Goal: Information Seeking & Learning: Learn about a topic

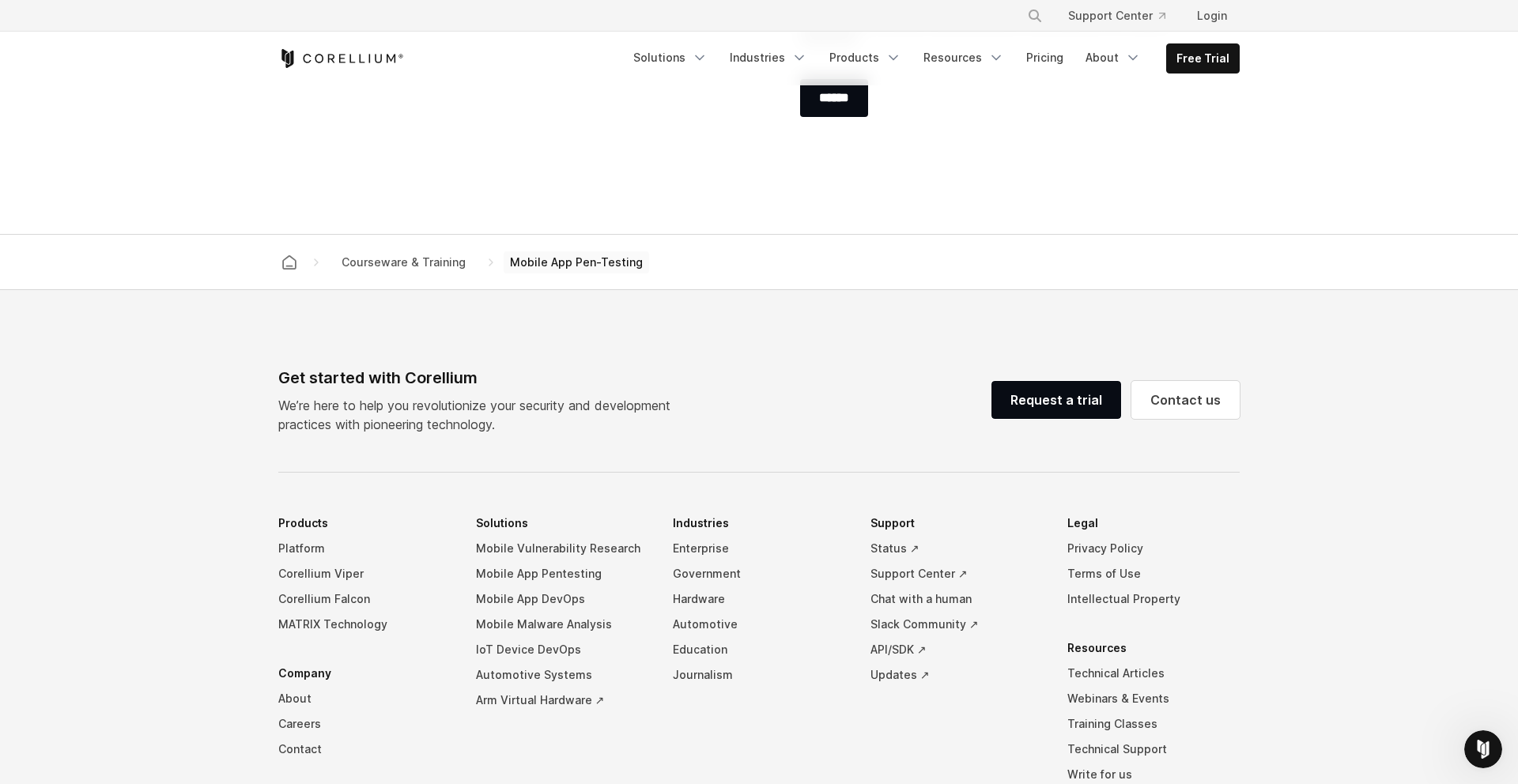
scroll to position [1965, 0]
click at [433, 259] on span "Courseware & Training" at bounding box center [403, 261] width 137 height 22
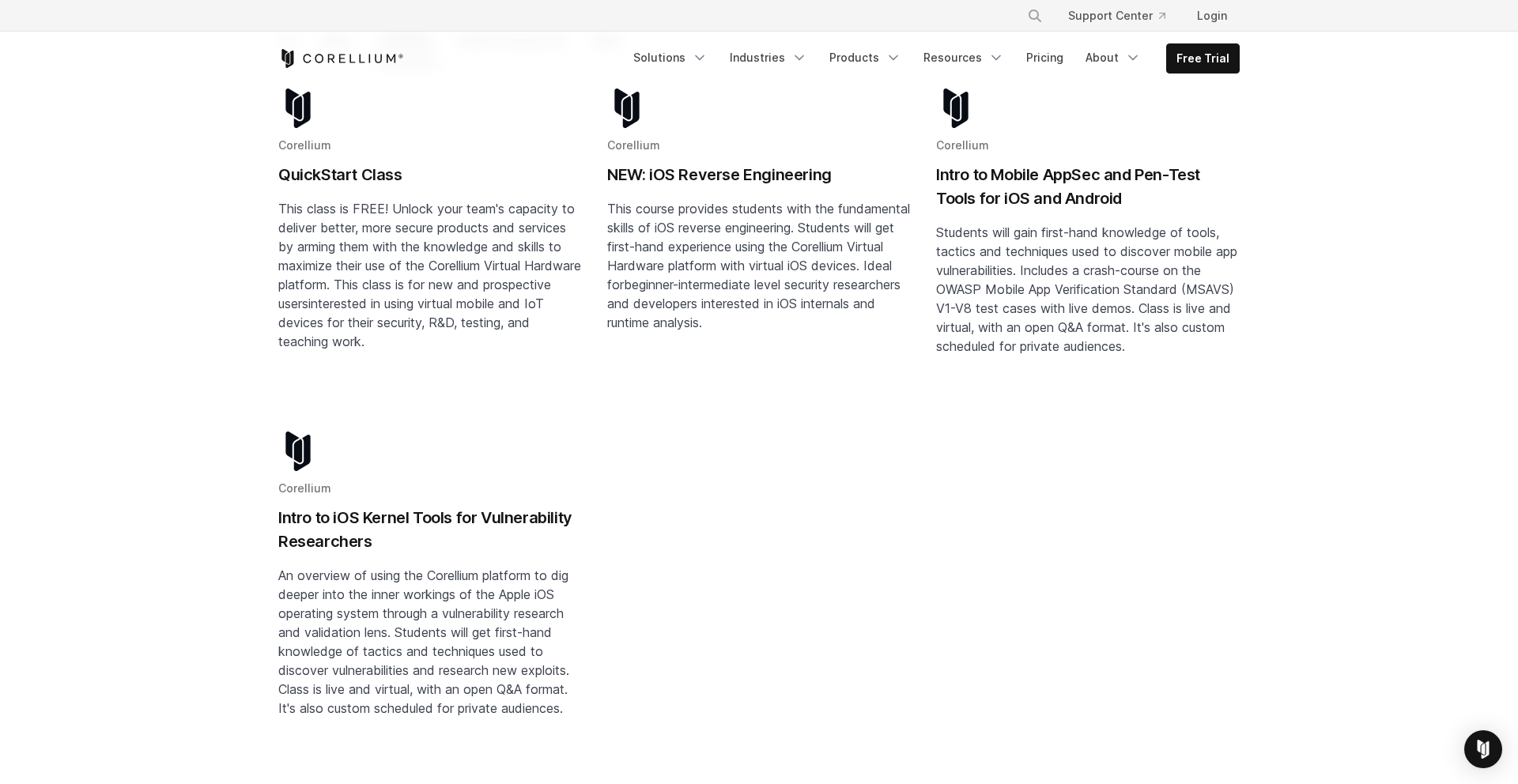
scroll to position [322, 0]
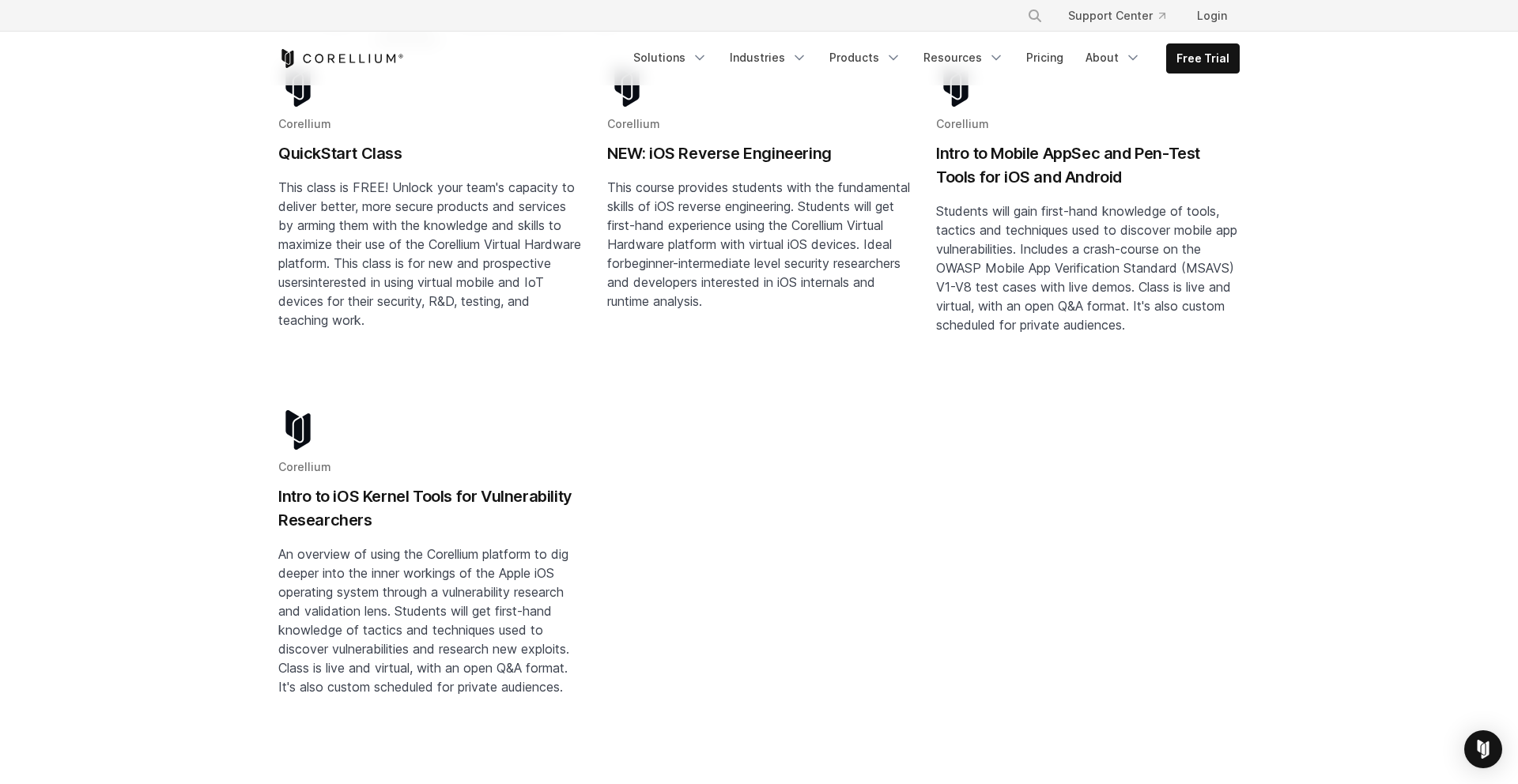
click at [447, 485] on h2 "Intro to iOS Kernel Tools for Vulnerability Researchers" at bounding box center [430, 508] width 303 height 48
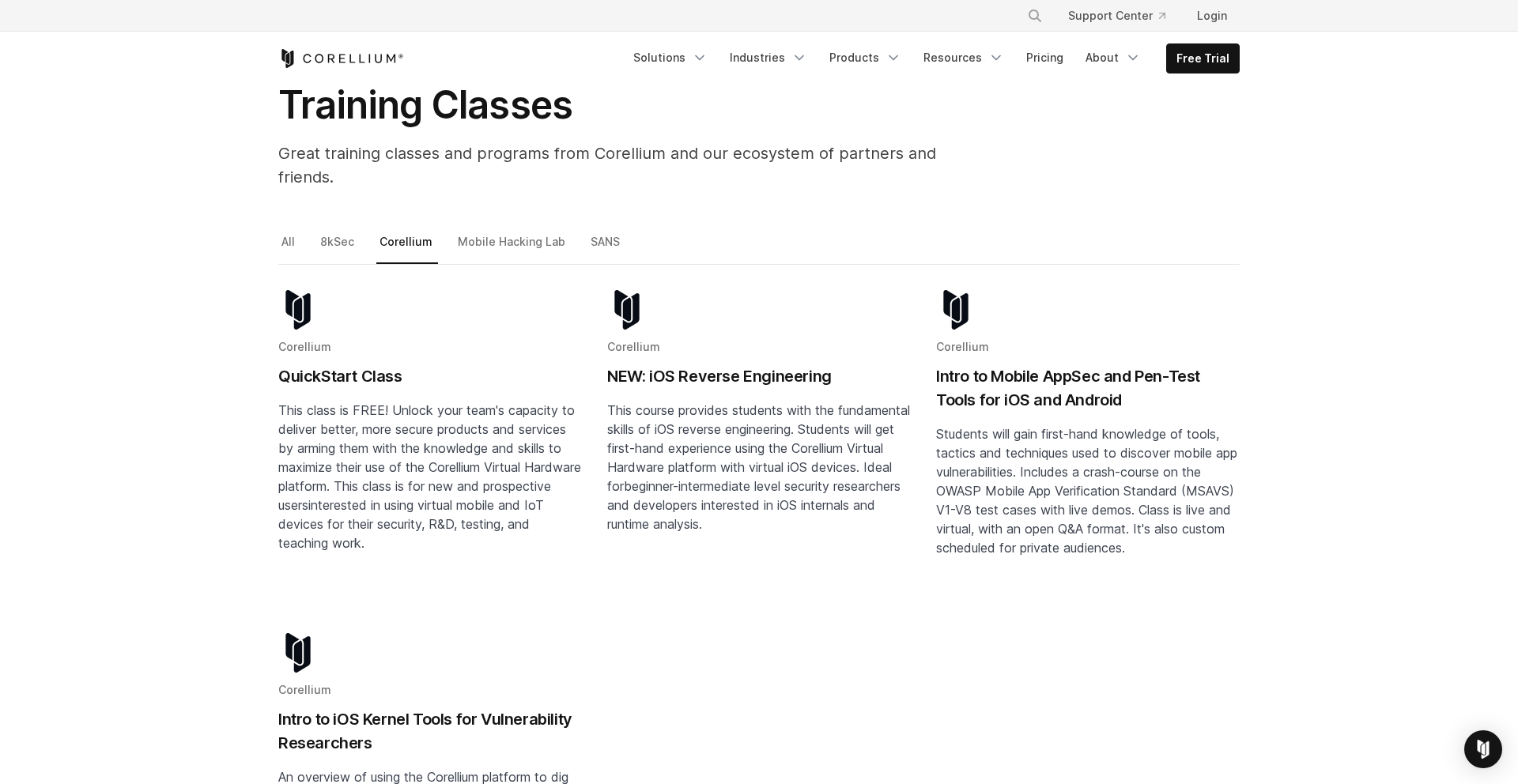
scroll to position [98, 0]
click at [688, 365] on h2 "NEW: iOS Reverse Engineering" at bounding box center [758, 376] width 303 height 23
click at [334, 232] on link "8kSec" at bounding box center [338, 248] width 43 height 33
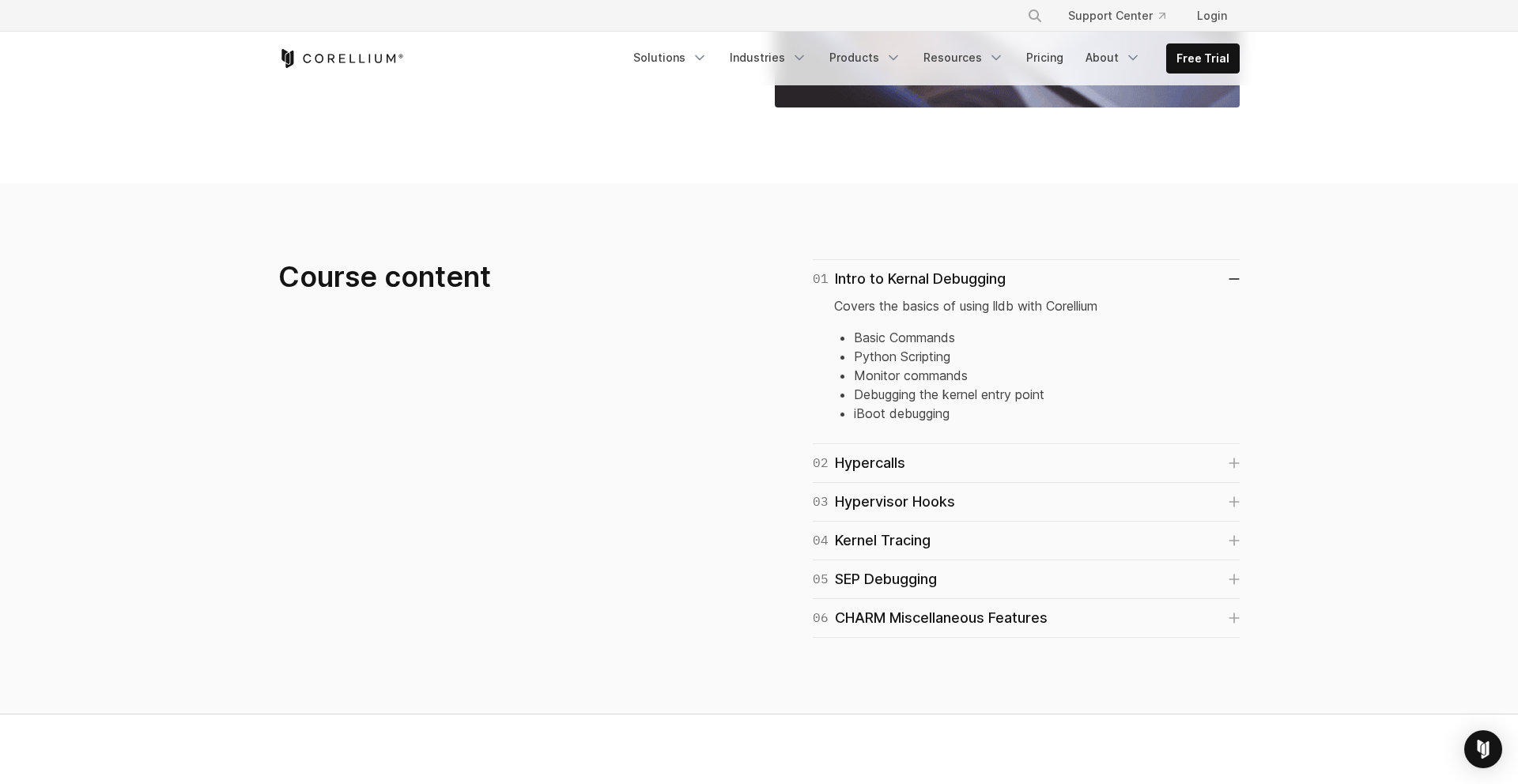
scroll to position [956, 0]
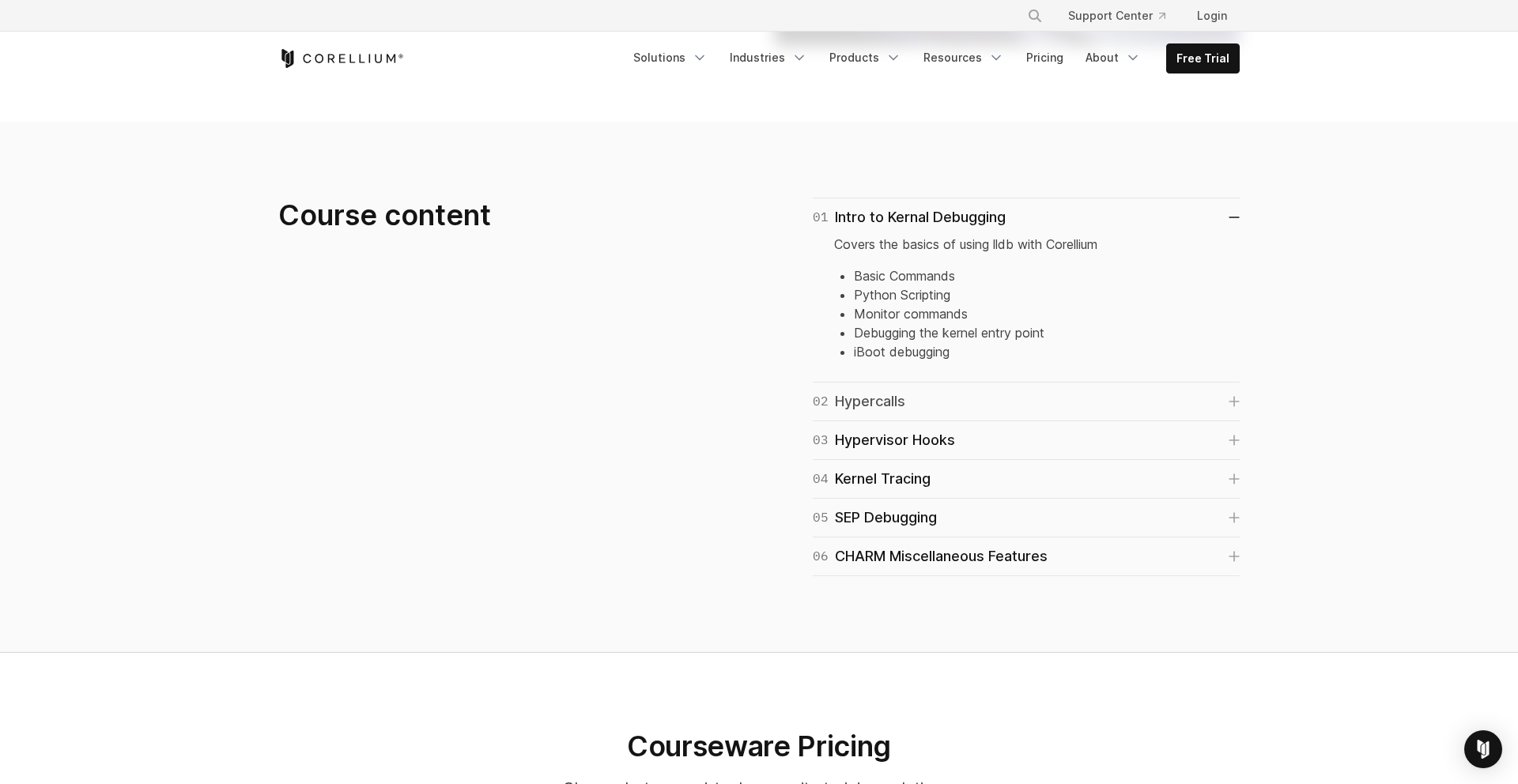
click at [1126, 396] on link "02 Hypercalls" at bounding box center [1027, 401] width 427 height 22
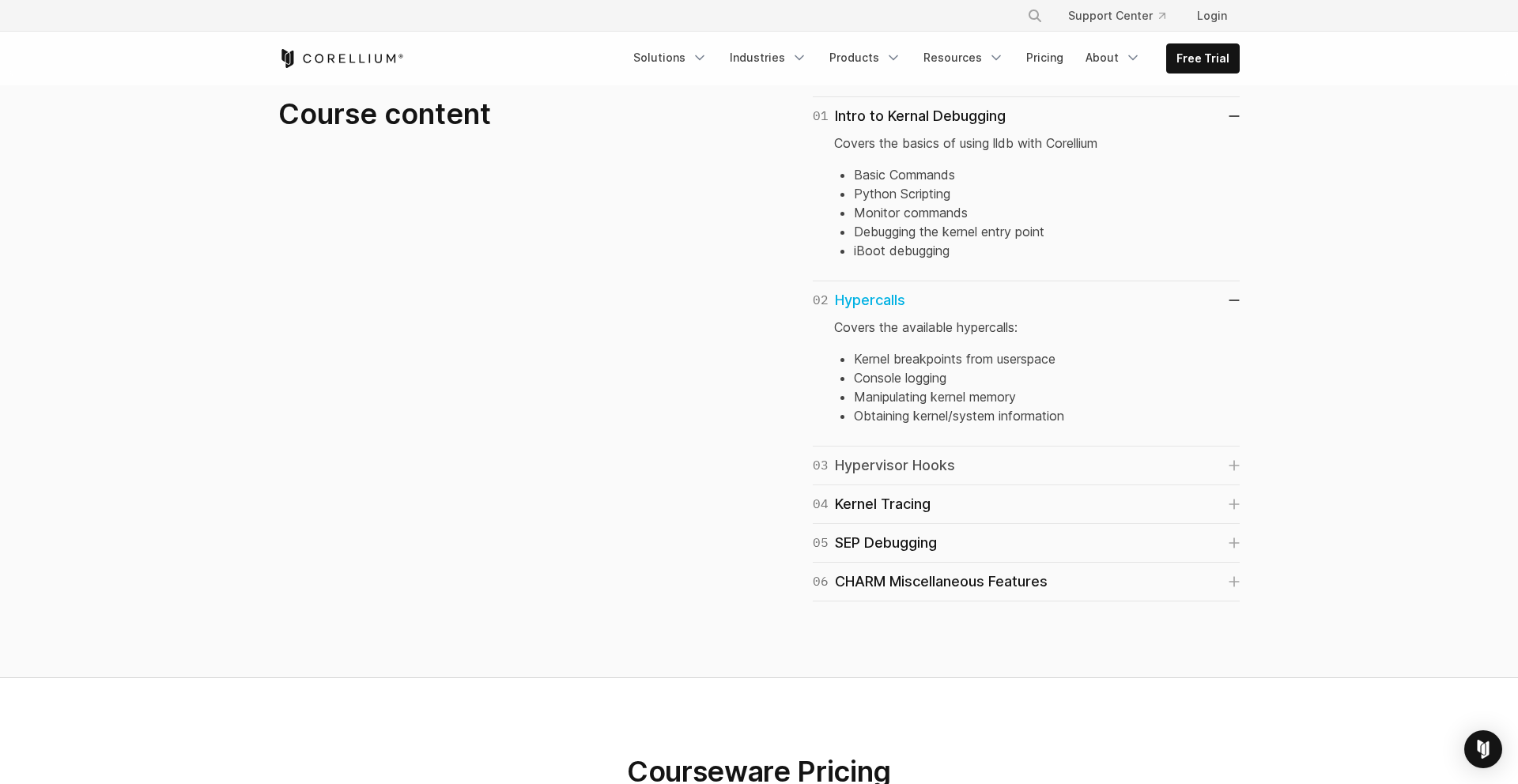
scroll to position [1081, 0]
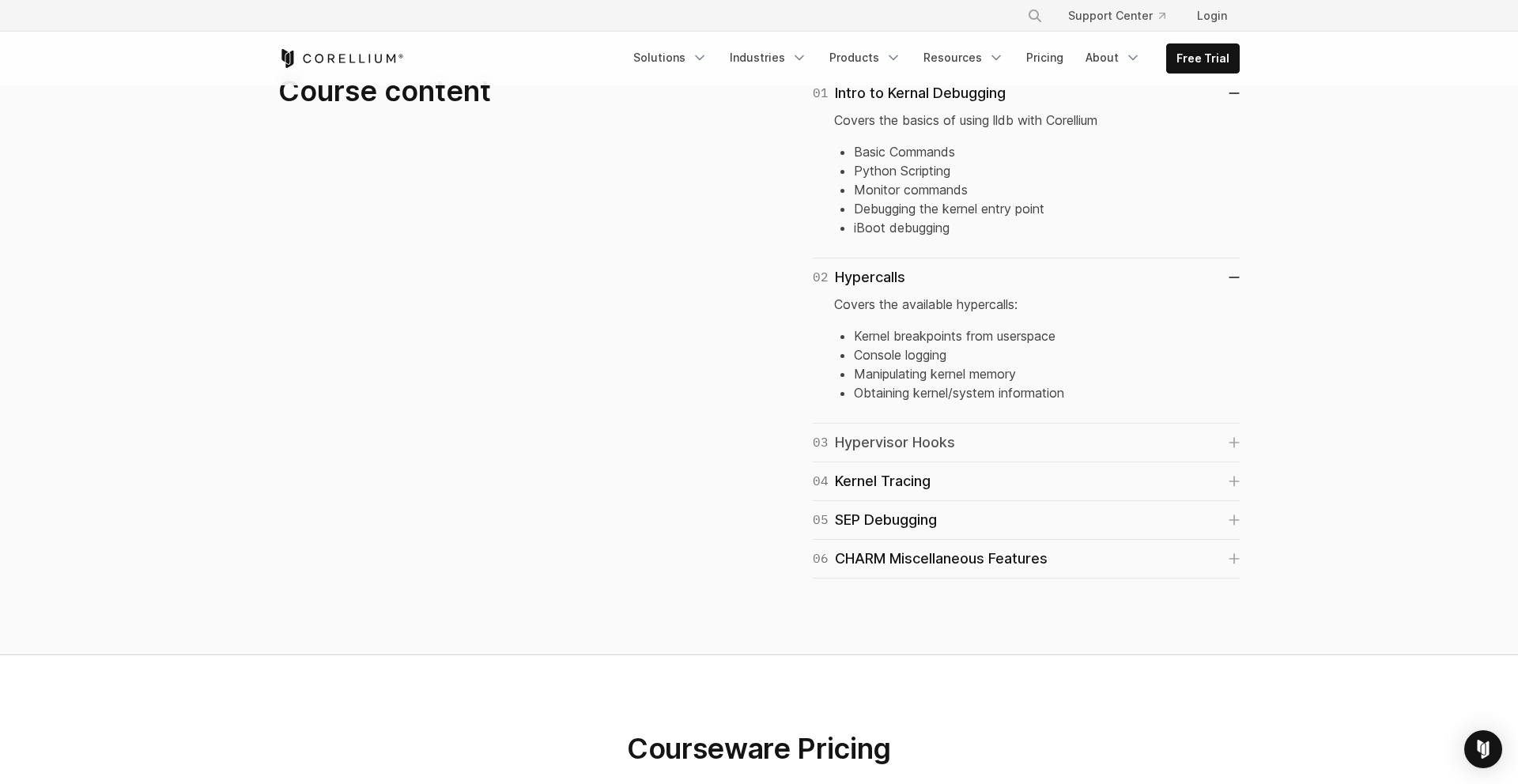
click at [1117, 444] on link "03 Hypervisor Hooks" at bounding box center [1027, 443] width 427 height 22
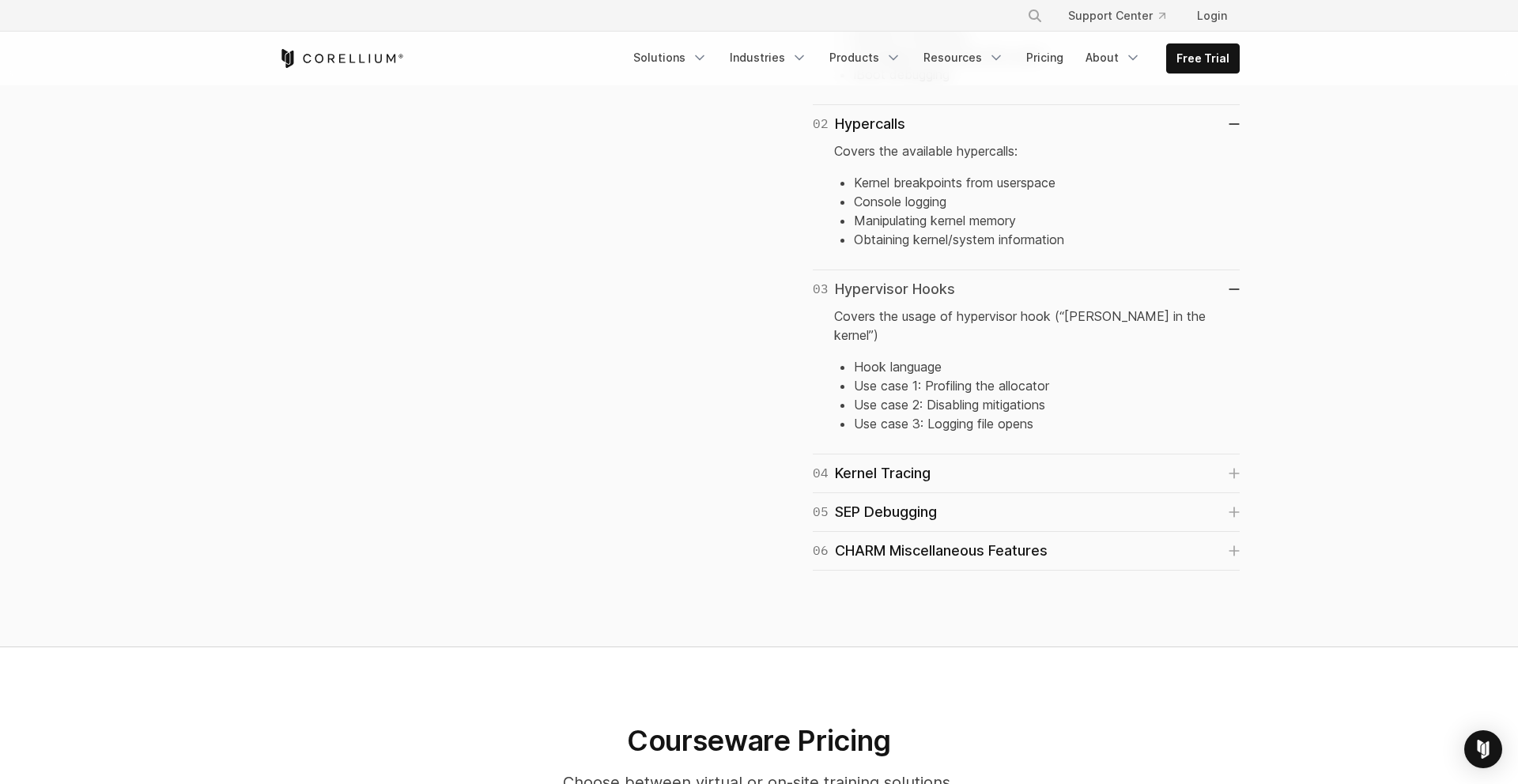
scroll to position [1235, 0]
click at [1111, 461] on link "04 Kernel Tracing" at bounding box center [1027, 472] width 427 height 22
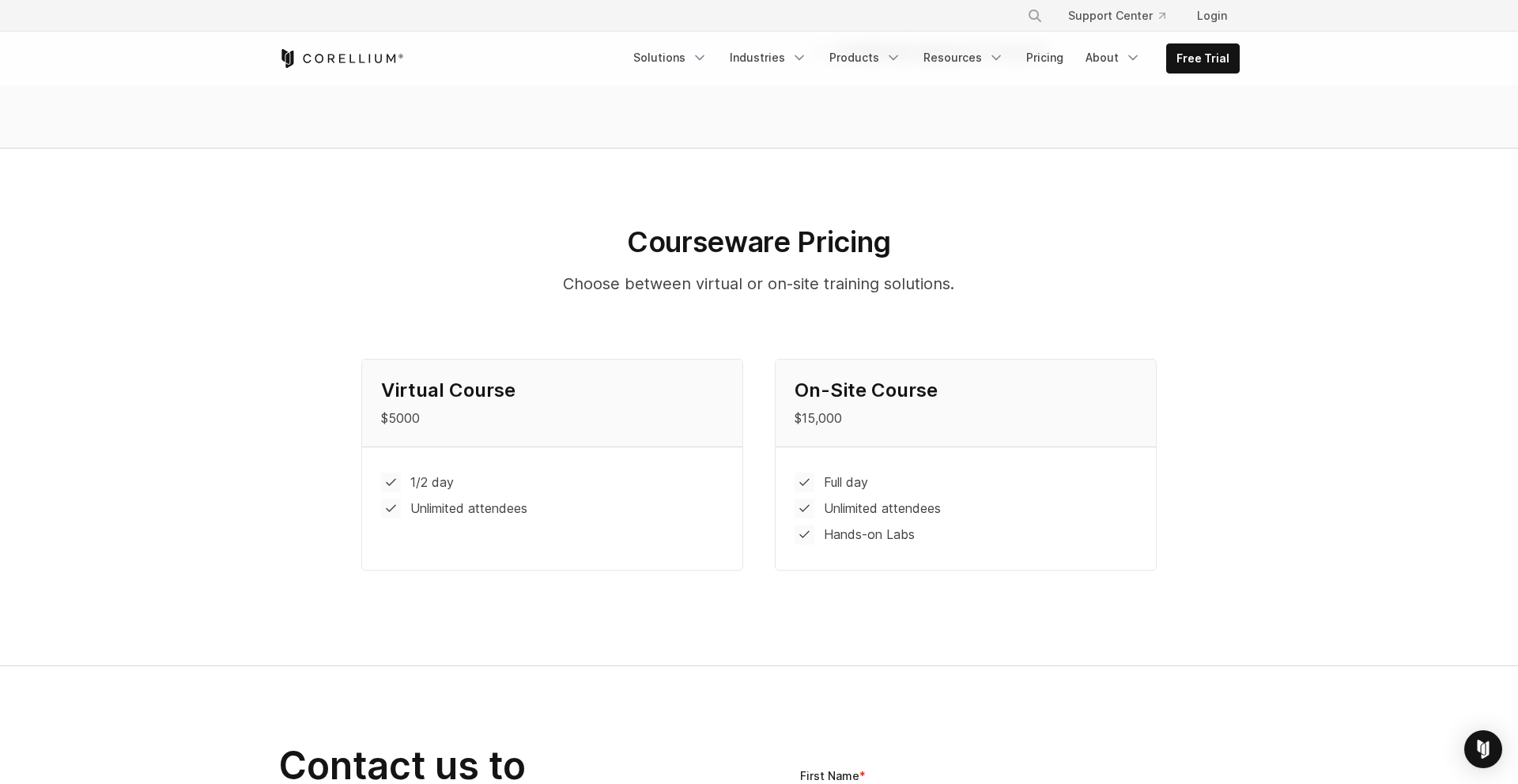
scroll to position [1973, 0]
click at [464, 379] on h4 "Virtual Course" at bounding box center [552, 391] width 342 height 23
click at [638, 409] on p "$5000" at bounding box center [552, 418] width 342 height 19
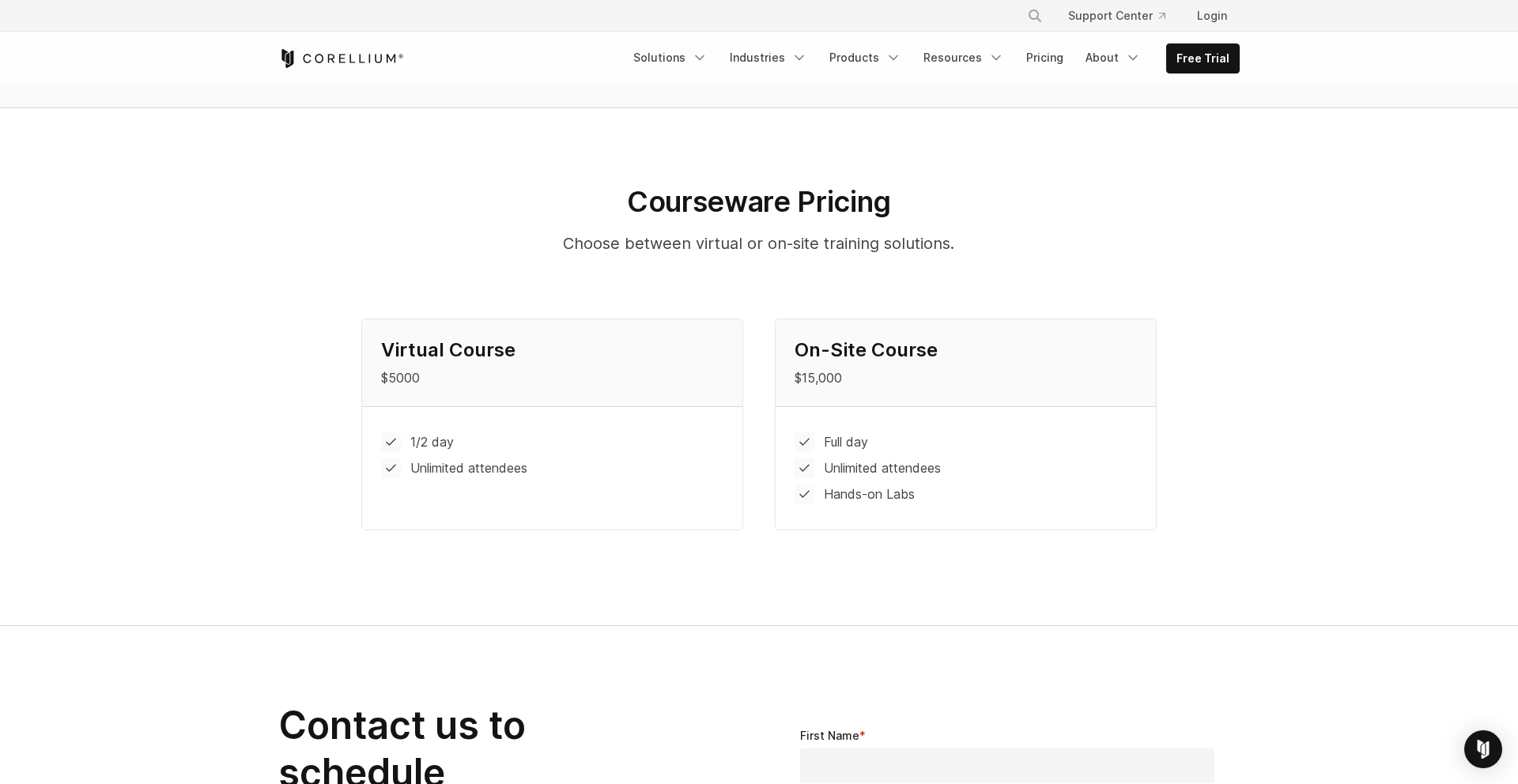
scroll to position [2015, 0]
click at [625, 277] on div "Courseware Pricing Choose between virtual or on-site training solutions." at bounding box center [758, 250] width 993 height 134
click at [618, 337] on h4 "Virtual Course" at bounding box center [552, 348] width 342 height 23
click at [396, 457] on li "Unlimited attendees" at bounding box center [552, 467] width 342 height 19
click at [409, 367] on p "$5000" at bounding box center [552, 375] width 342 height 19
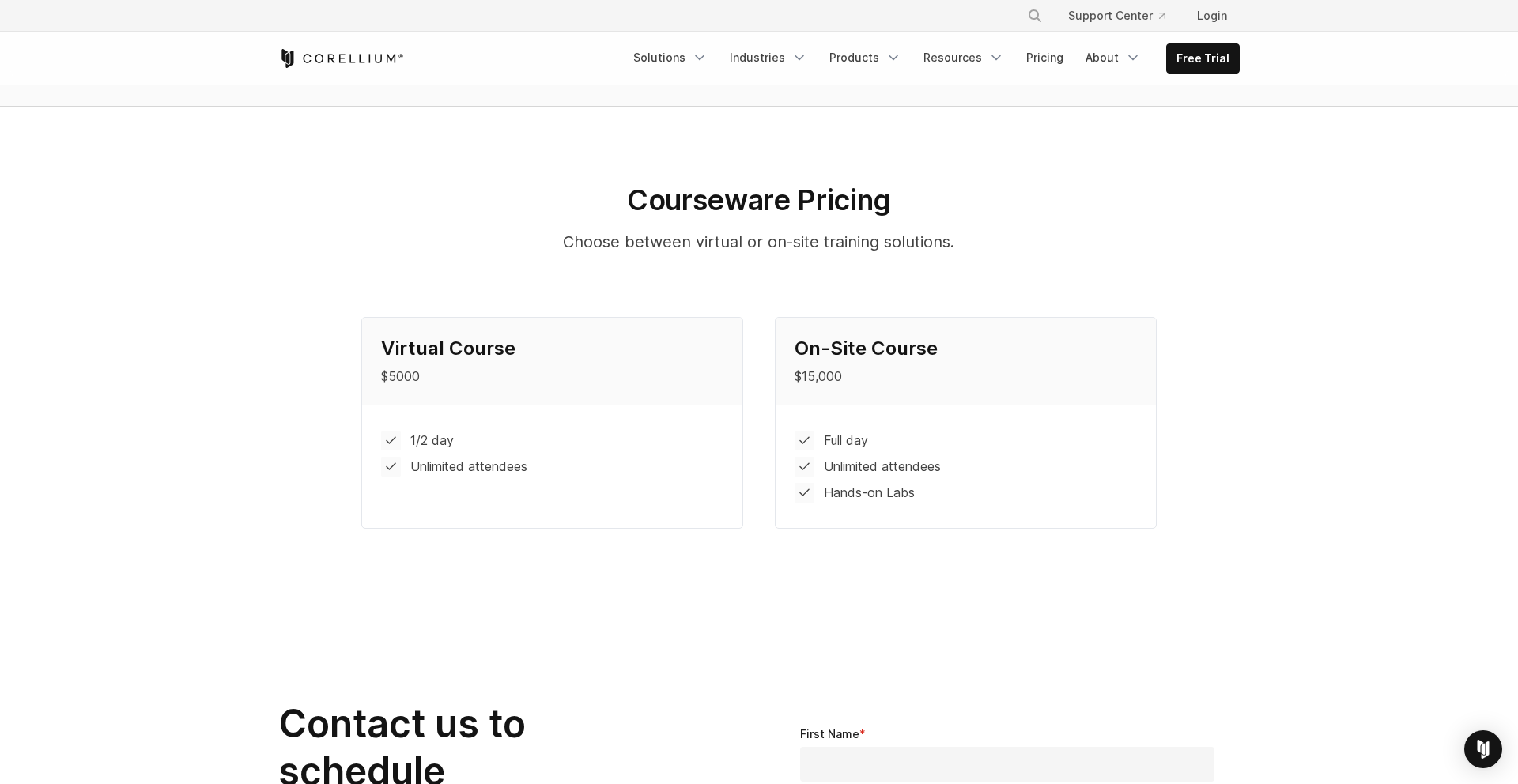
click at [450, 337] on h4 "Virtual Course" at bounding box center [552, 348] width 342 height 23
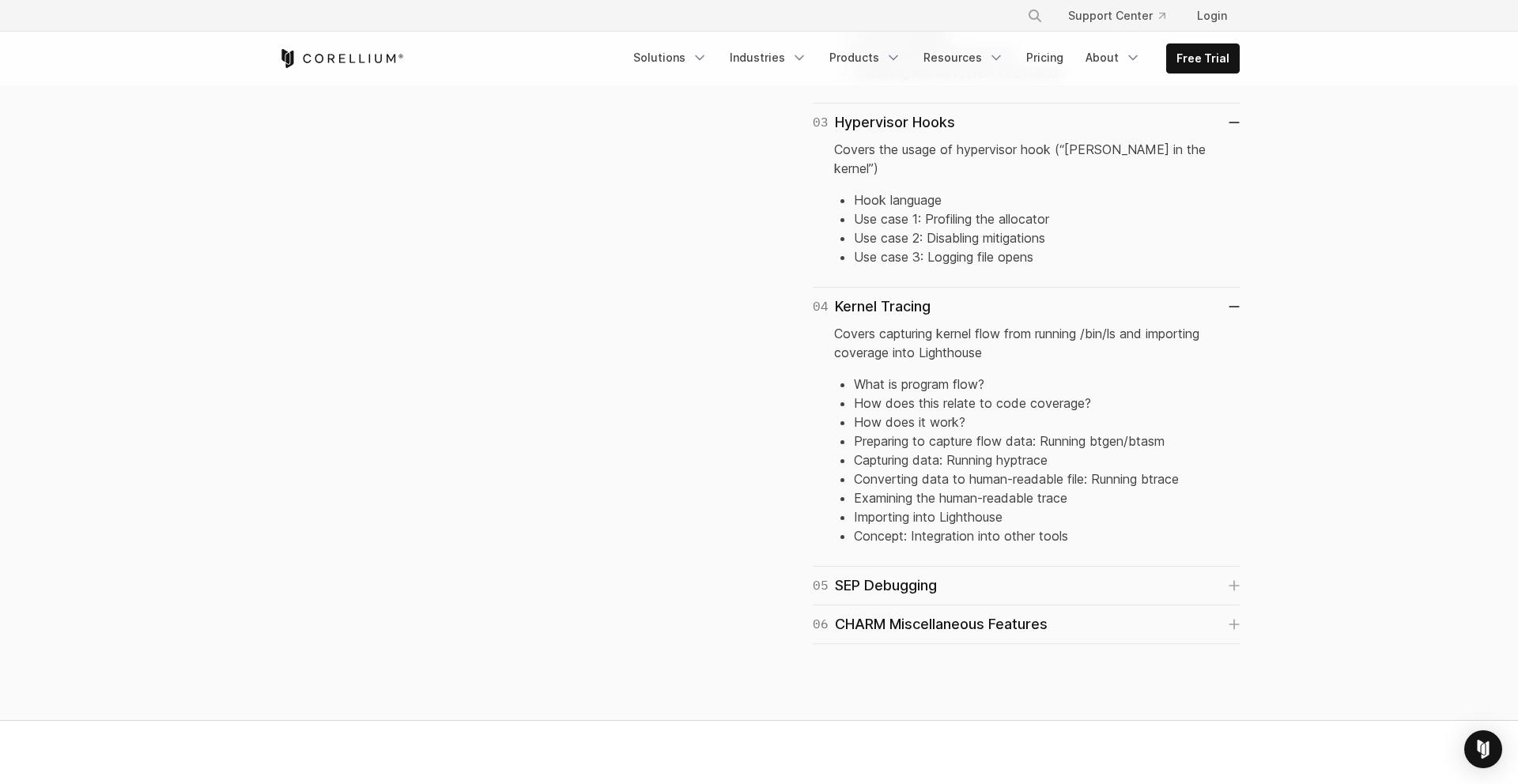
scroll to position [1418, 0]
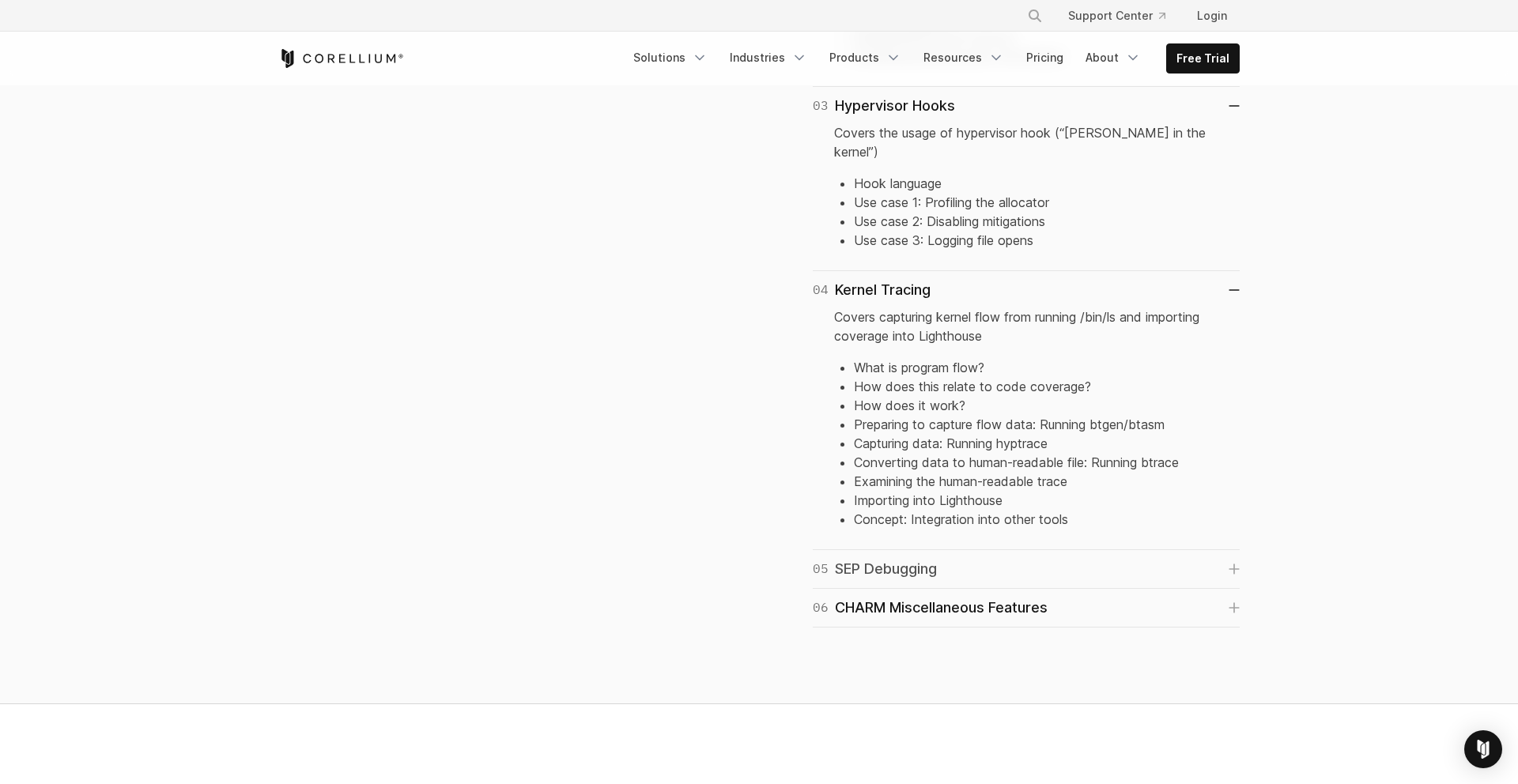
click at [1008, 558] on link "05 SEP Debugging" at bounding box center [1027, 569] width 427 height 22
click at [1018, 685] on div "06 CHARM Miscellaneous Features" at bounding box center [931, 696] width 235 height 22
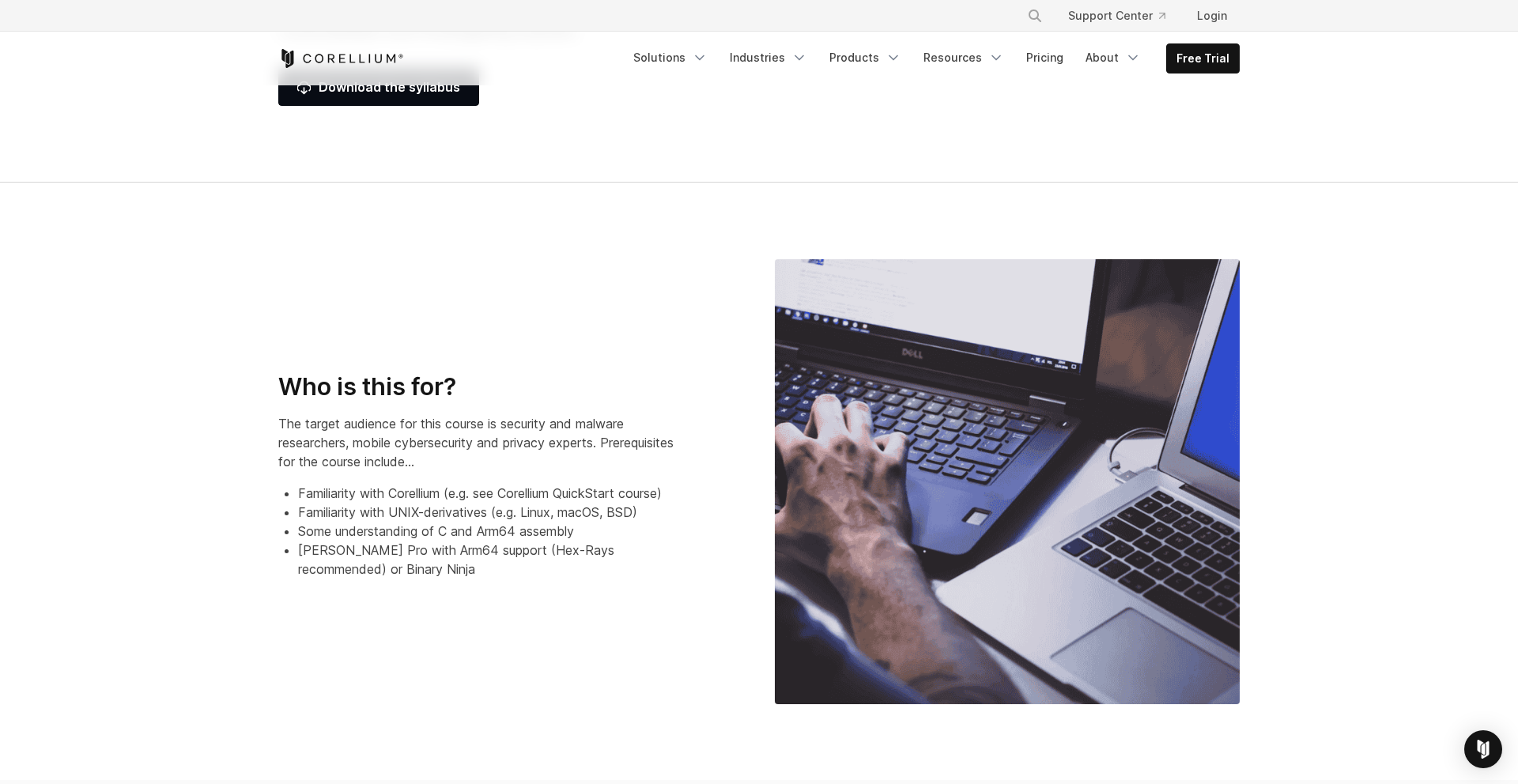
scroll to position [0, 0]
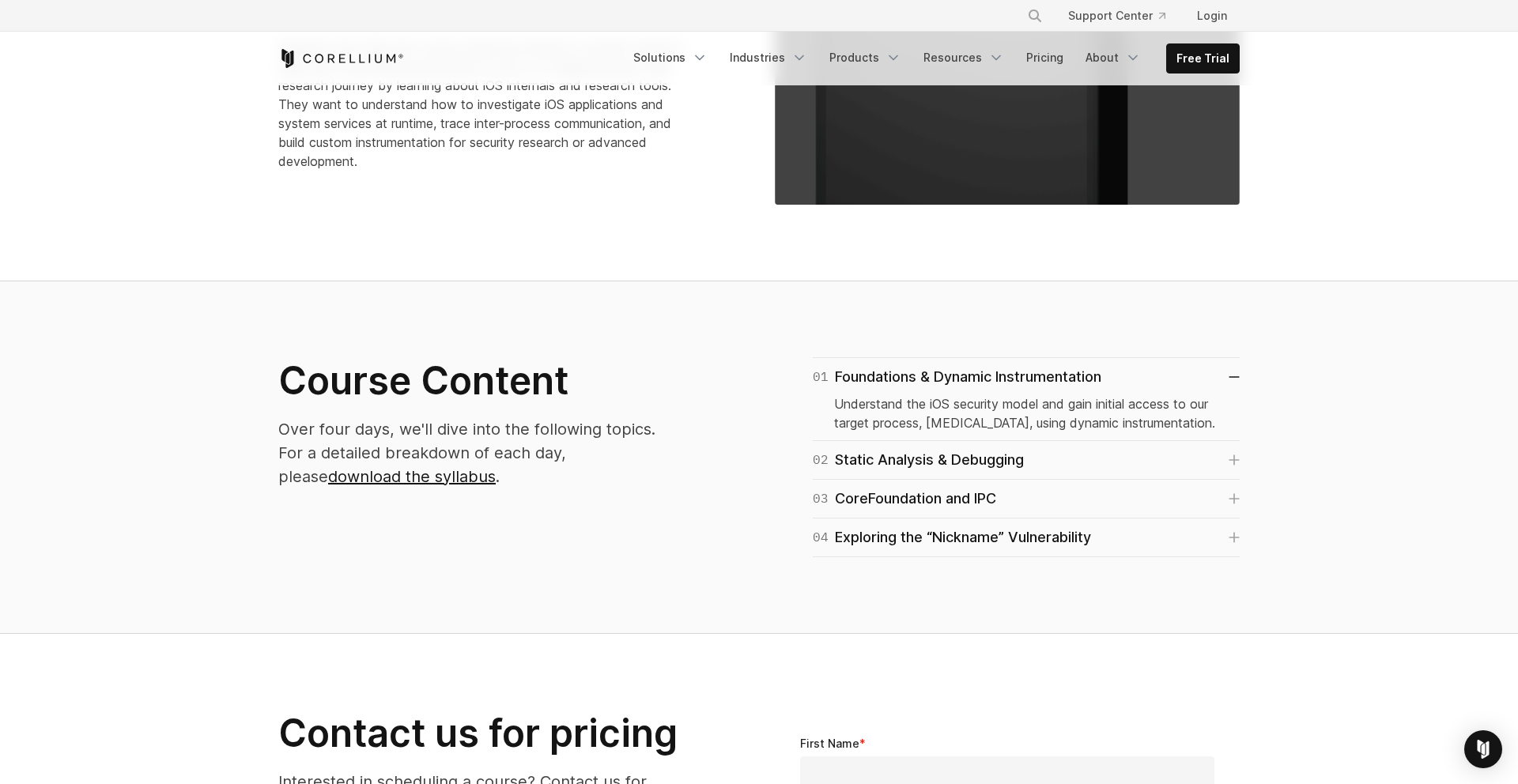
scroll to position [733, 0]
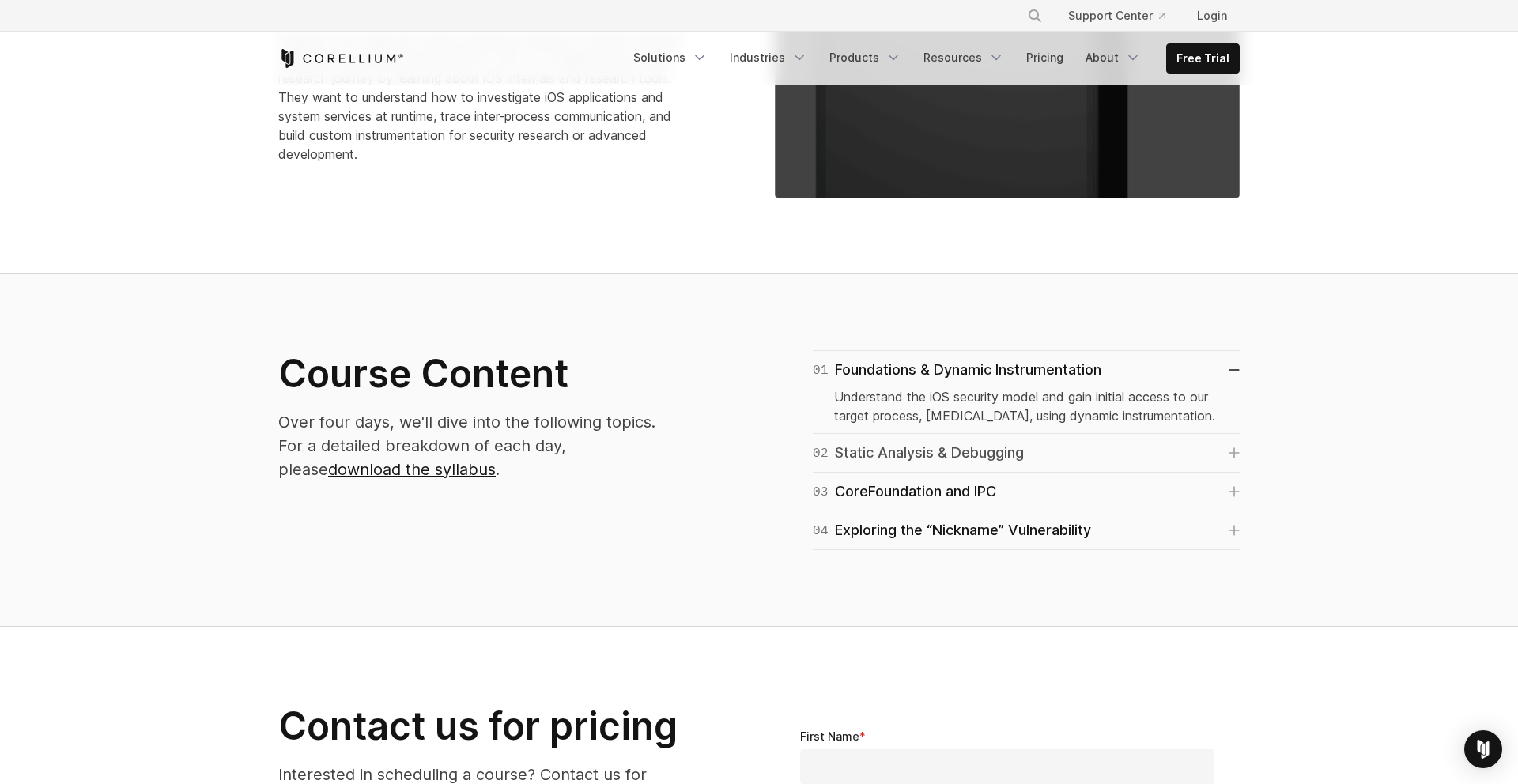
click at [1110, 459] on link "02 Static Analysis & Debugging" at bounding box center [1027, 452] width 427 height 22
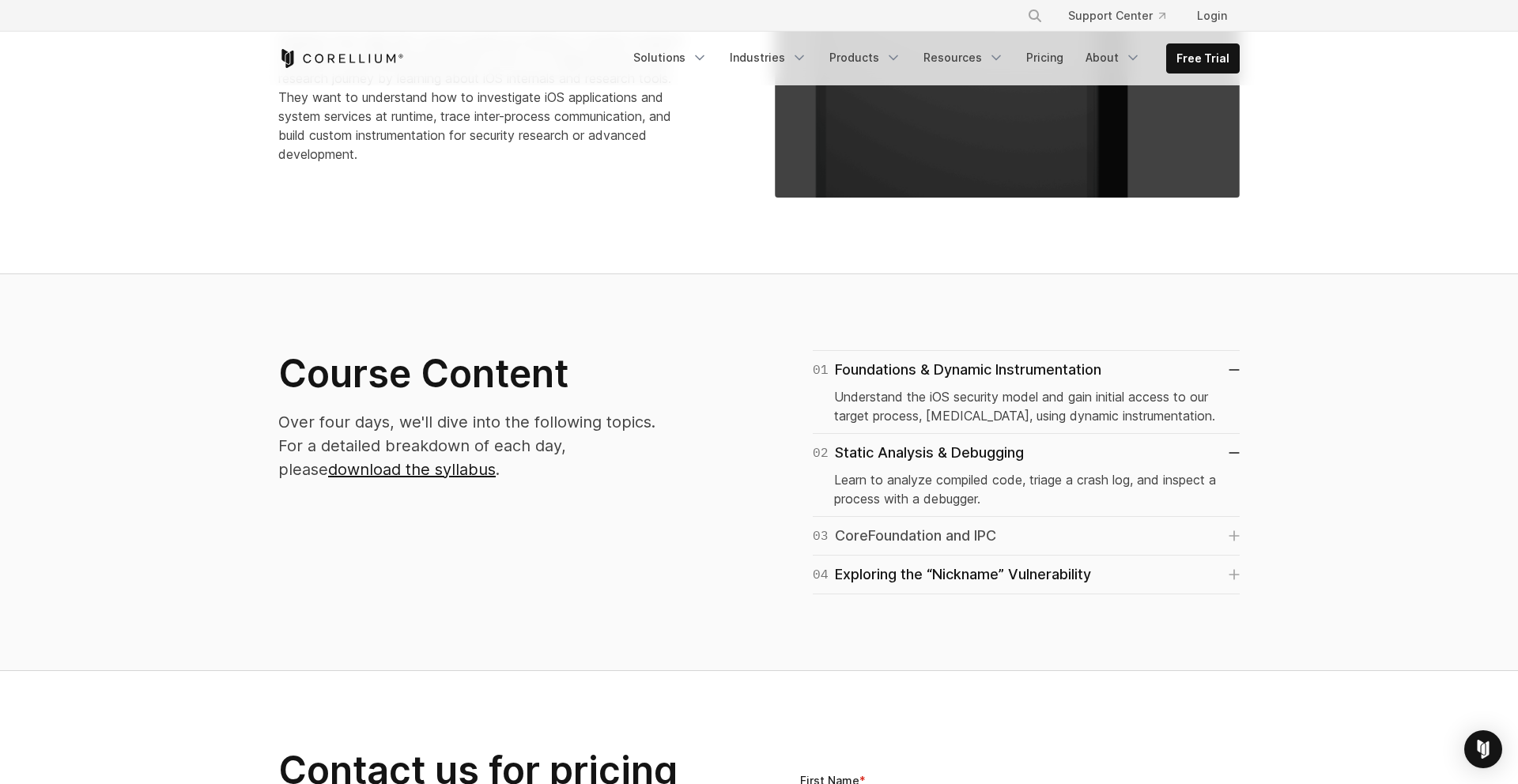
click at [1100, 539] on link "03 CoreFoundation and IPC" at bounding box center [1027, 536] width 427 height 22
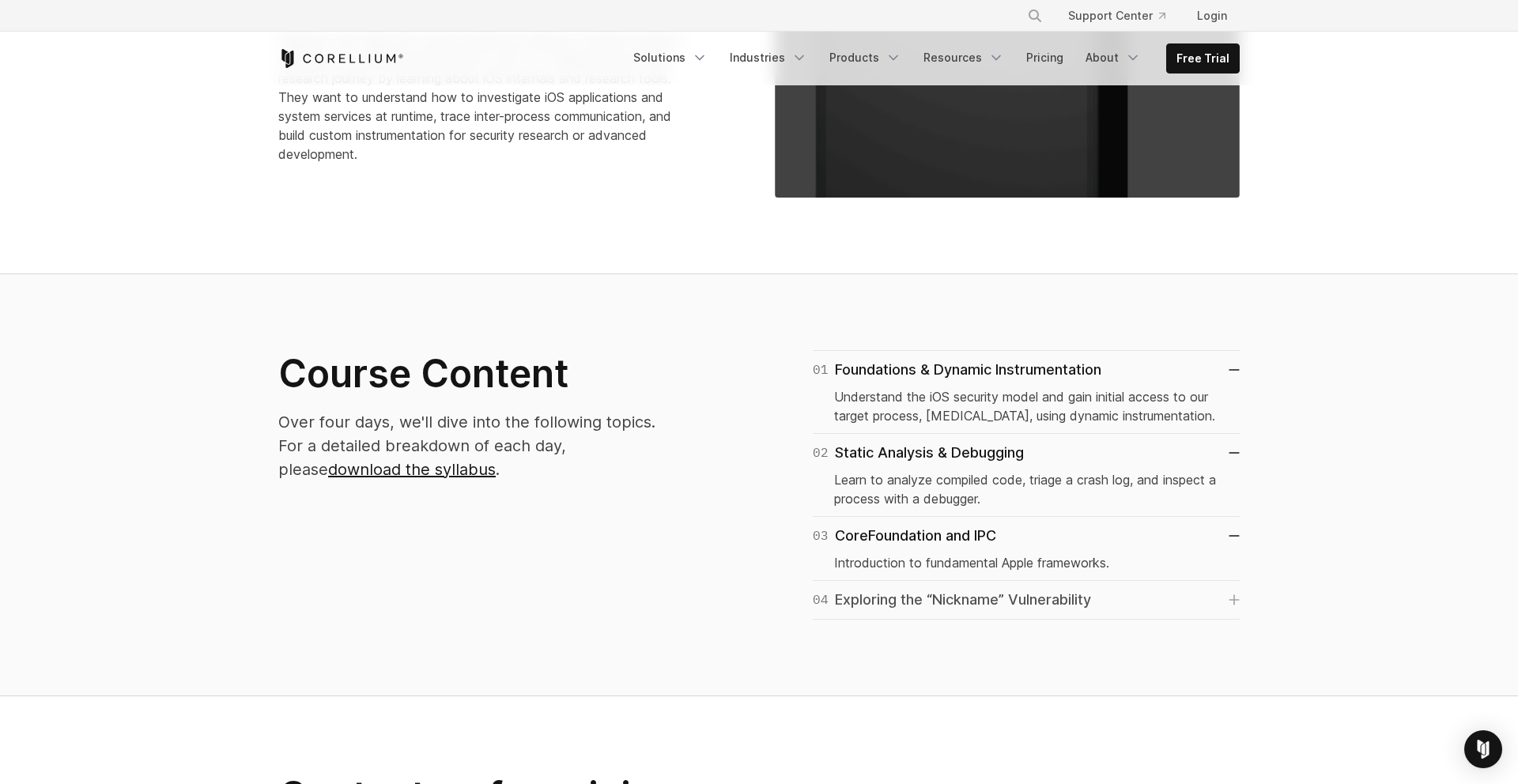
click at [1119, 607] on link "04 Exploring the “Nickname” Vulnerability" at bounding box center [1027, 600] width 427 height 22
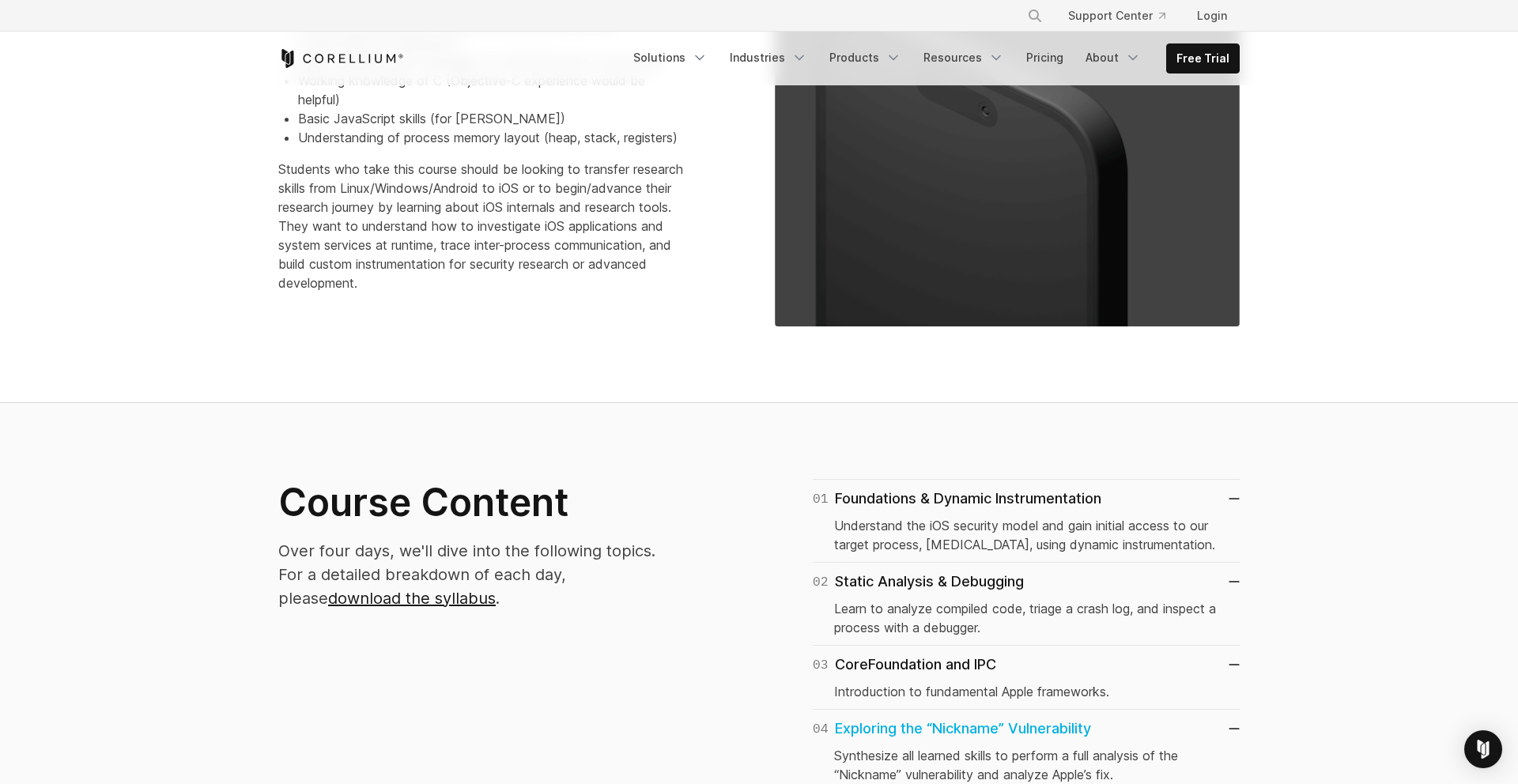
scroll to position [625, 0]
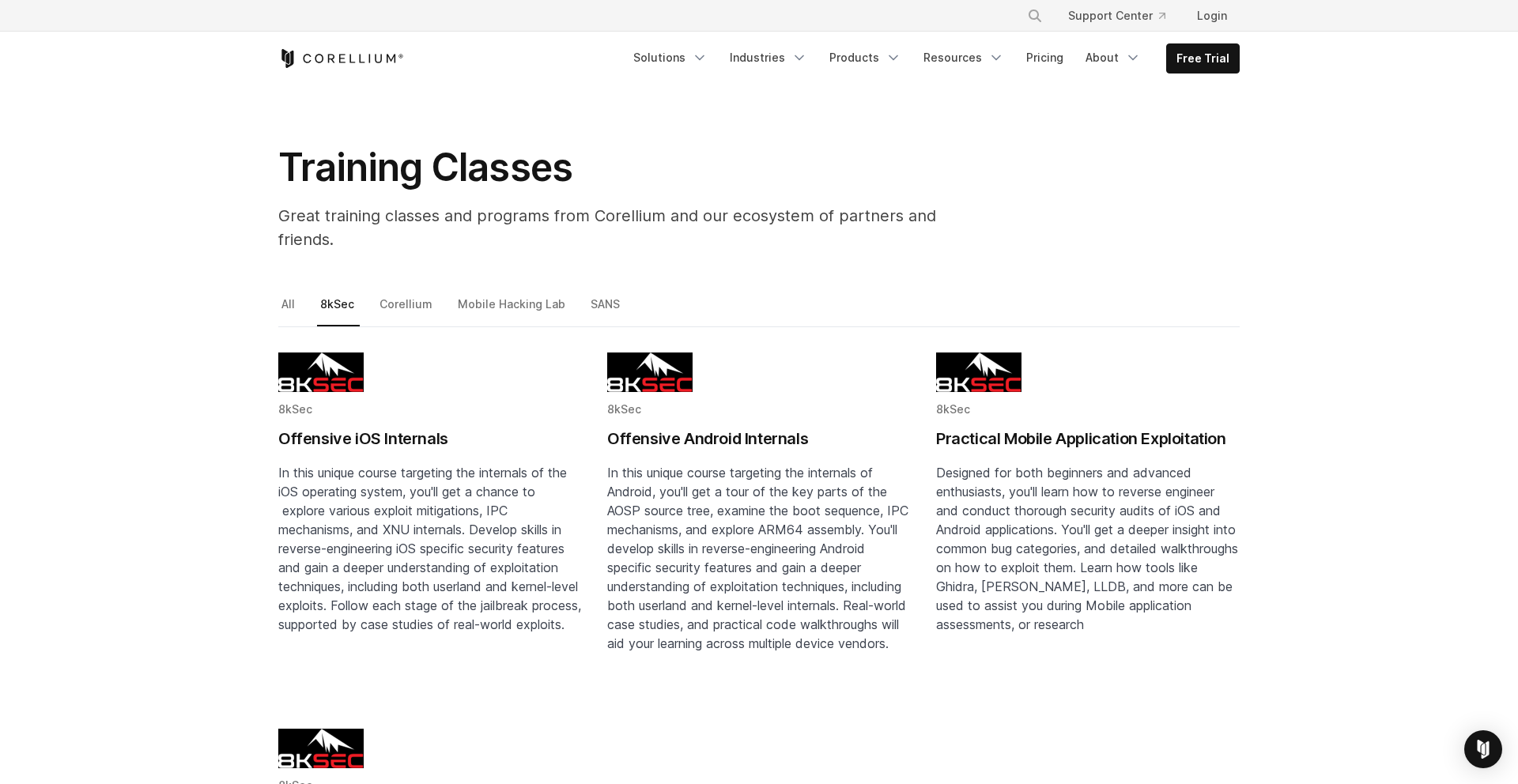
scroll to position [15, 0]
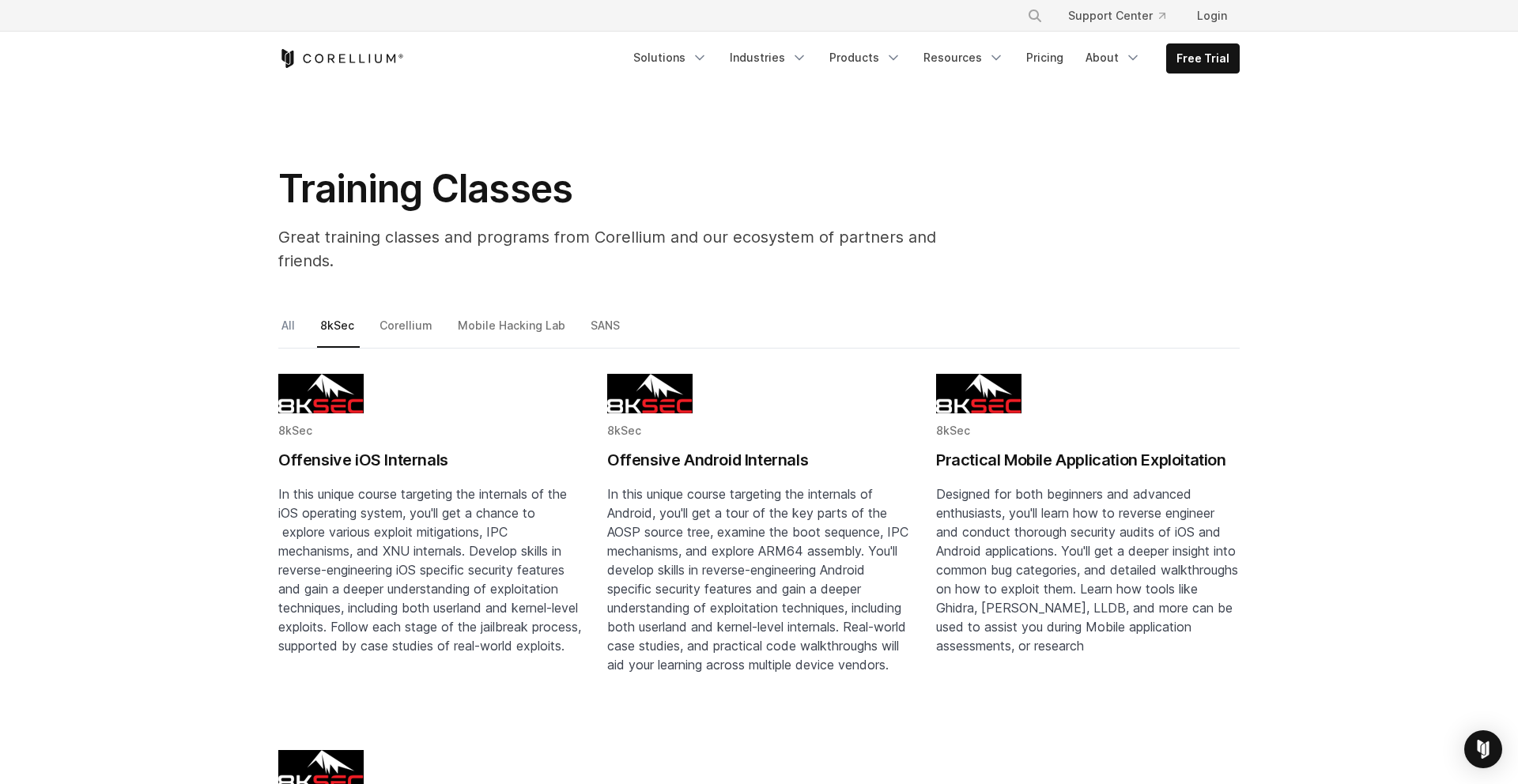
click at [291, 316] on link "All" at bounding box center [289, 332] width 22 height 33
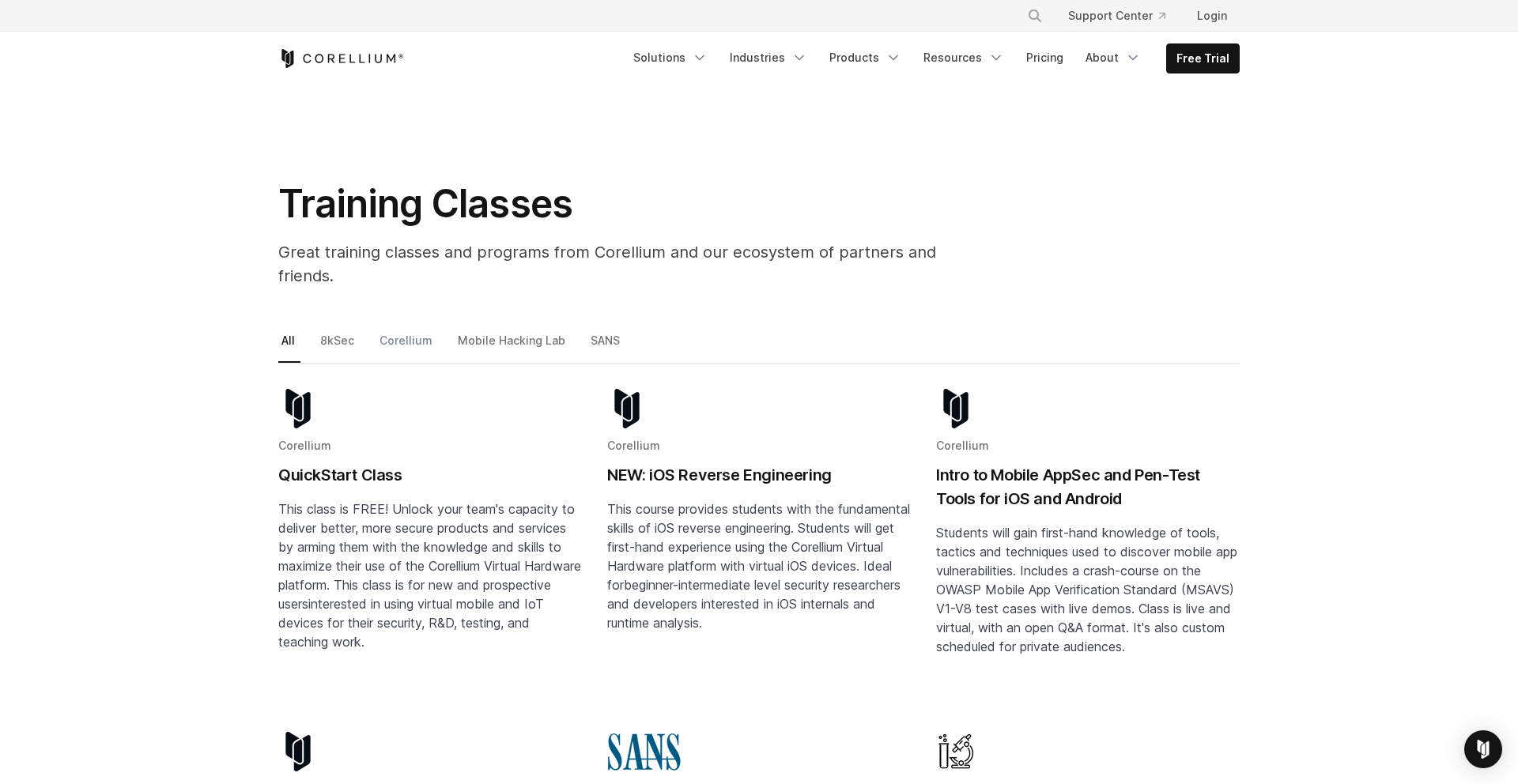
click at [402, 331] on link "Corellium" at bounding box center [407, 346] width 61 height 33
click at [515, 330] on link "Mobile Hacking Lab" at bounding box center [513, 346] width 117 height 33
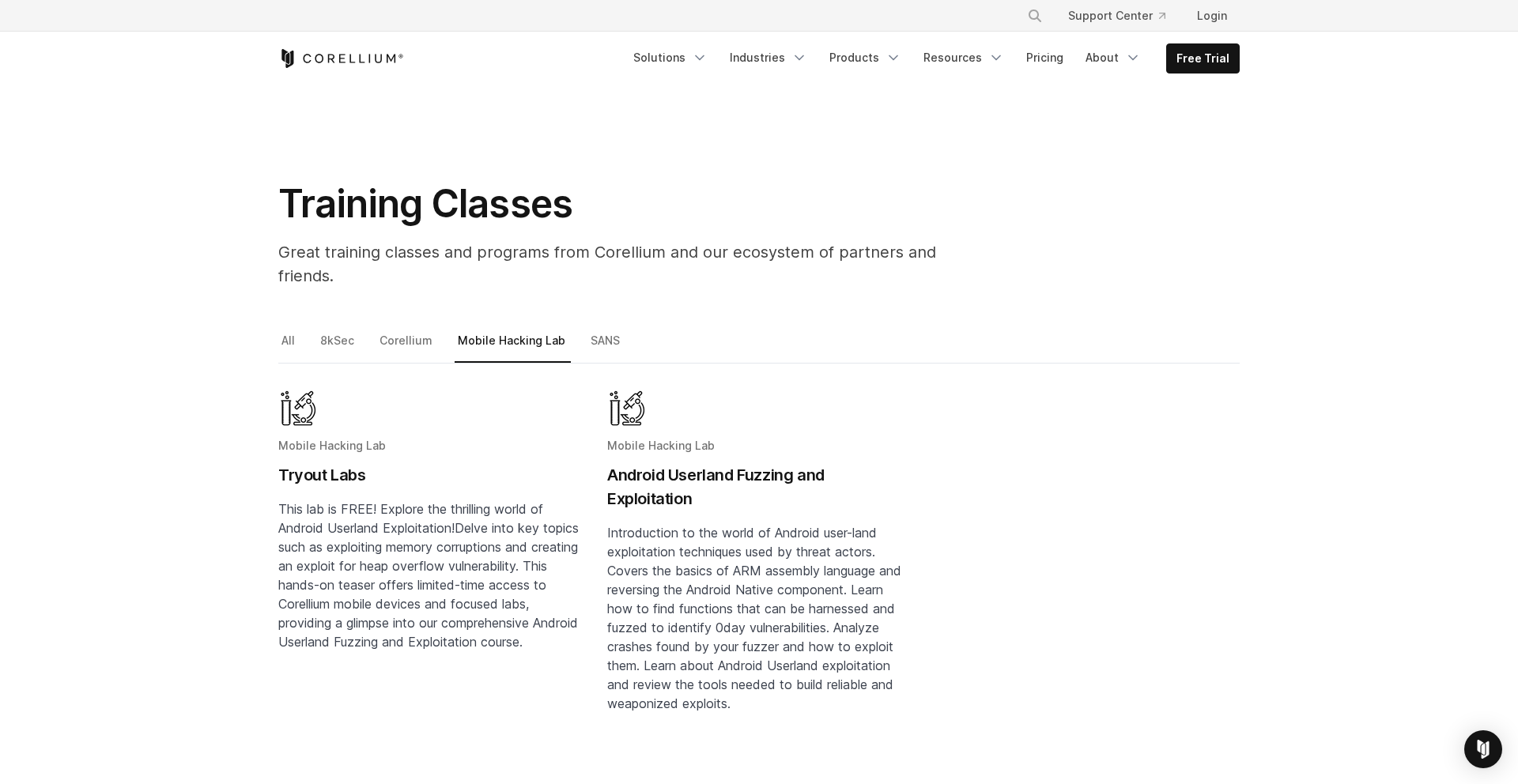
click at [672, 464] on h2 "Android Userland Fuzzing and Exploitation" at bounding box center [758, 487] width 303 height 48
